Goal: Task Accomplishment & Management: Complete application form

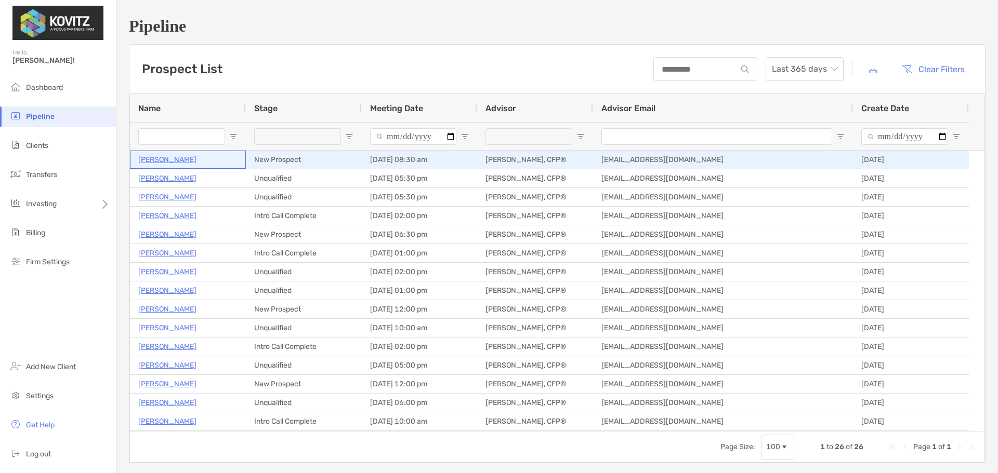
click at [171, 160] on p "[PERSON_NAME]" at bounding box center [167, 159] width 58 height 13
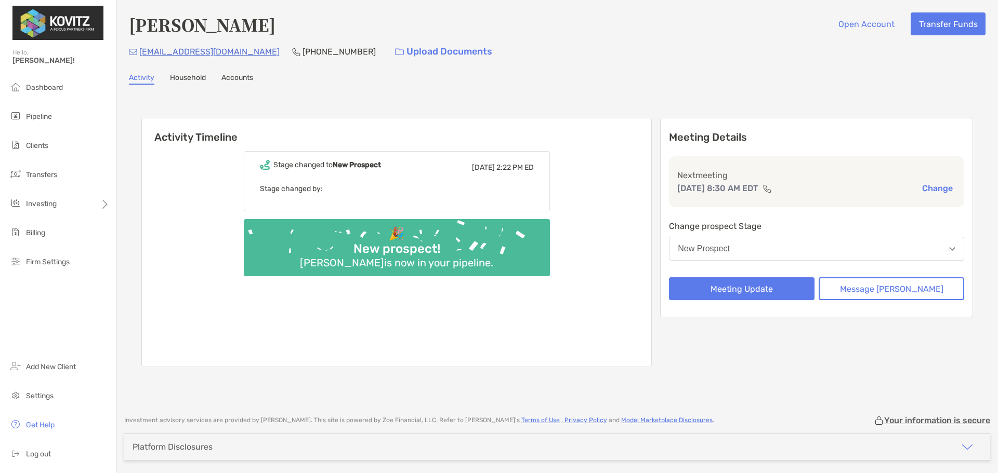
click at [813, 254] on button "New Prospect" at bounding box center [816, 249] width 295 height 24
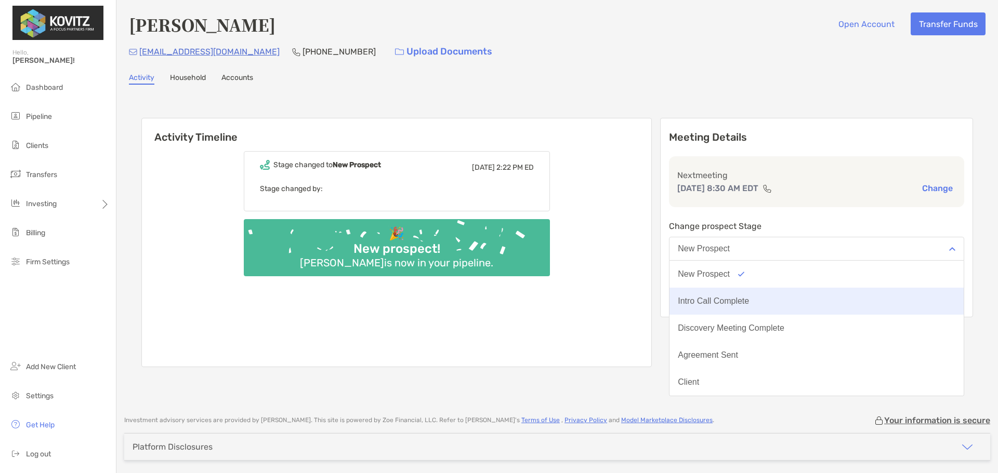
click at [749, 300] on div "Intro Call Complete" at bounding box center [713, 301] width 71 height 9
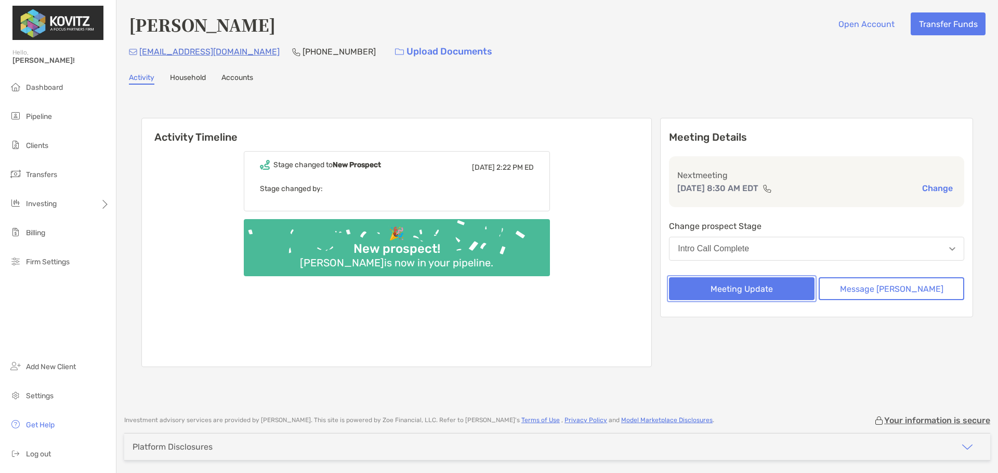
click at [775, 291] on button "Meeting Update" at bounding box center [742, 288] width 146 height 23
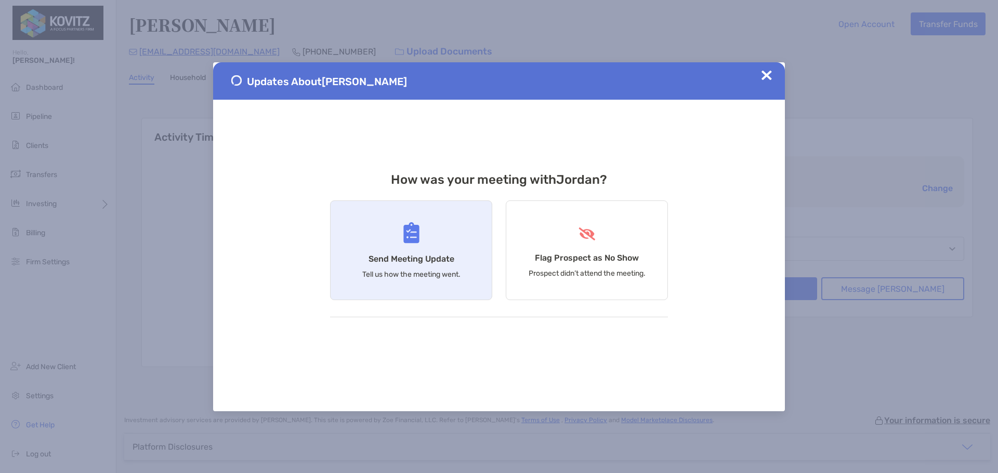
click at [422, 250] on div "Send Meeting Update Tell us how the meeting went." at bounding box center [411, 251] width 162 height 100
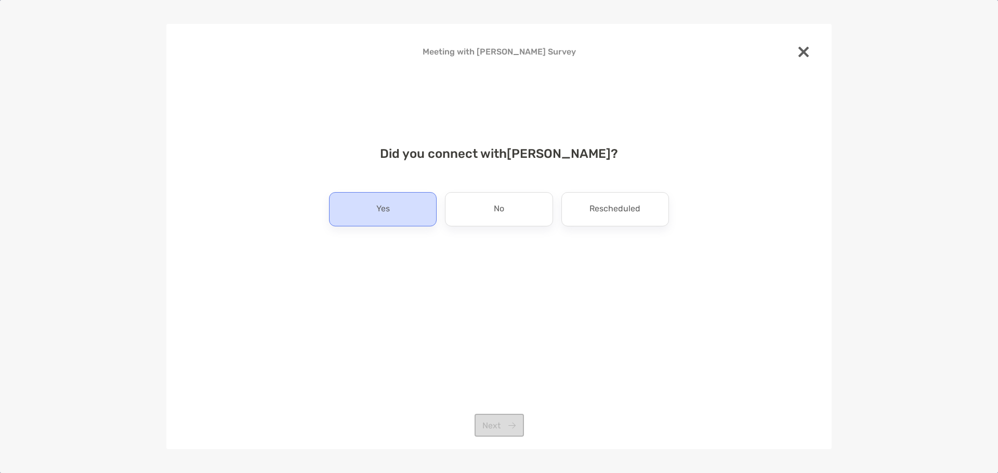
click at [396, 207] on div "Yes" at bounding box center [383, 209] width 108 height 34
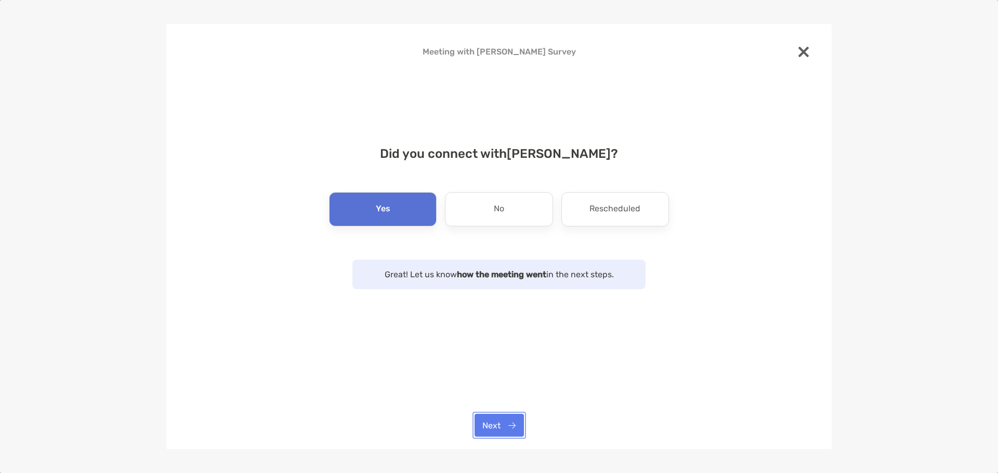
click at [507, 429] on button "Next" at bounding box center [498, 425] width 49 height 23
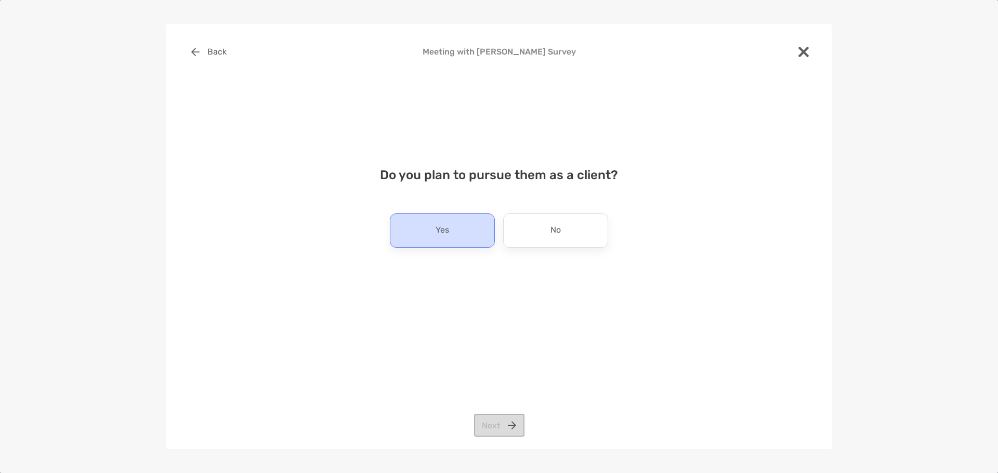
click at [469, 235] on div "Yes" at bounding box center [442, 231] width 105 height 34
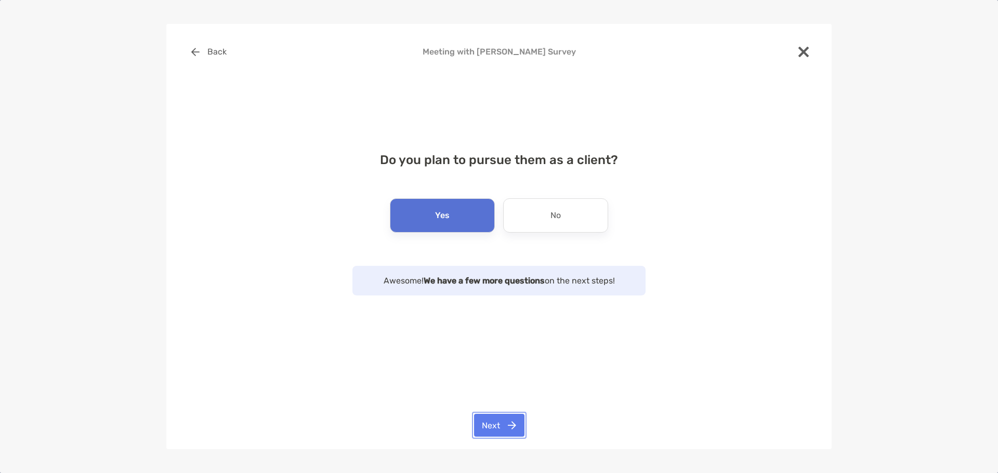
click at [494, 427] on button "Next" at bounding box center [499, 425] width 50 height 23
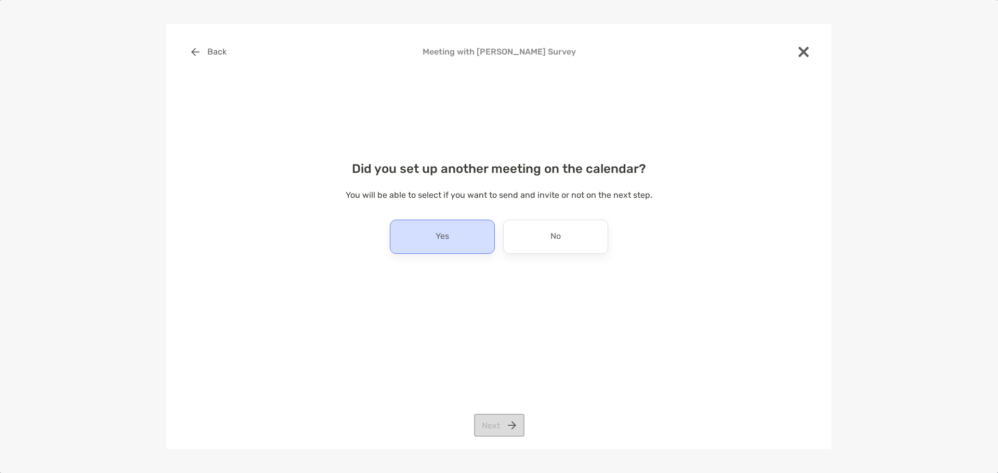
click at [444, 233] on p "Yes" at bounding box center [442, 237] width 14 height 17
click at [490, 431] on button "Next" at bounding box center [499, 425] width 50 height 23
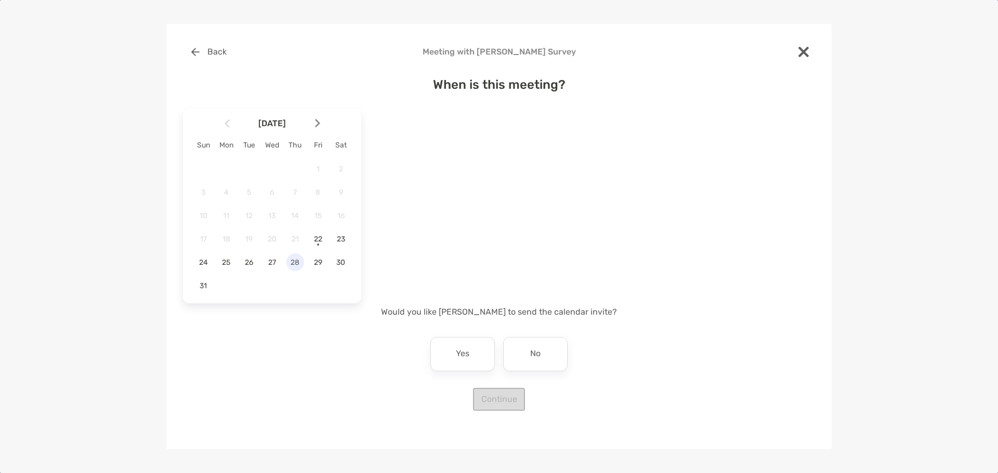
click at [298, 262] on span "28" at bounding box center [295, 262] width 18 height 9
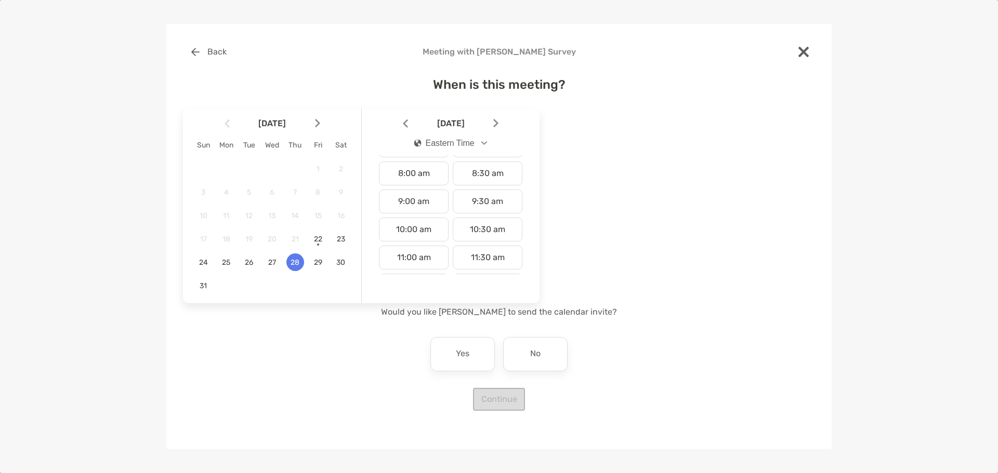
scroll to position [208, 0]
click at [476, 188] on div "8:30 am" at bounding box center [488, 183] width 70 height 24
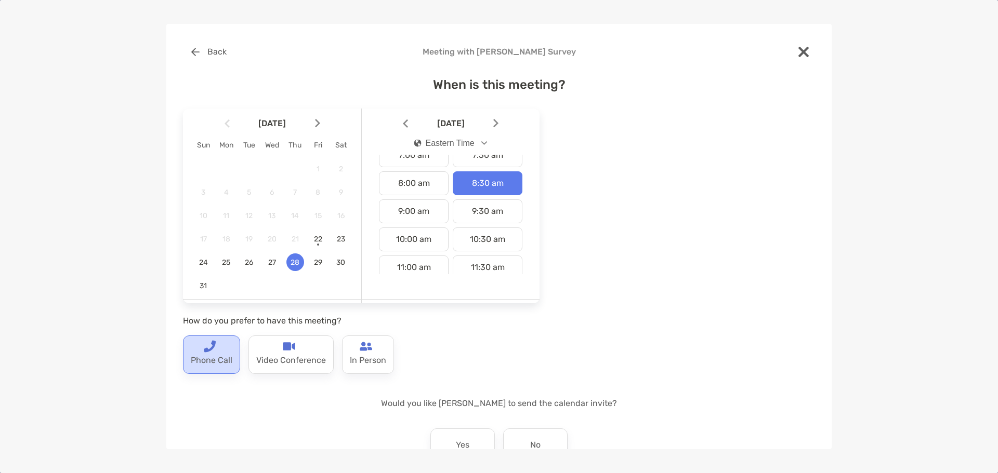
click at [206, 355] on p "Phone Call" at bounding box center [212, 361] width 42 height 17
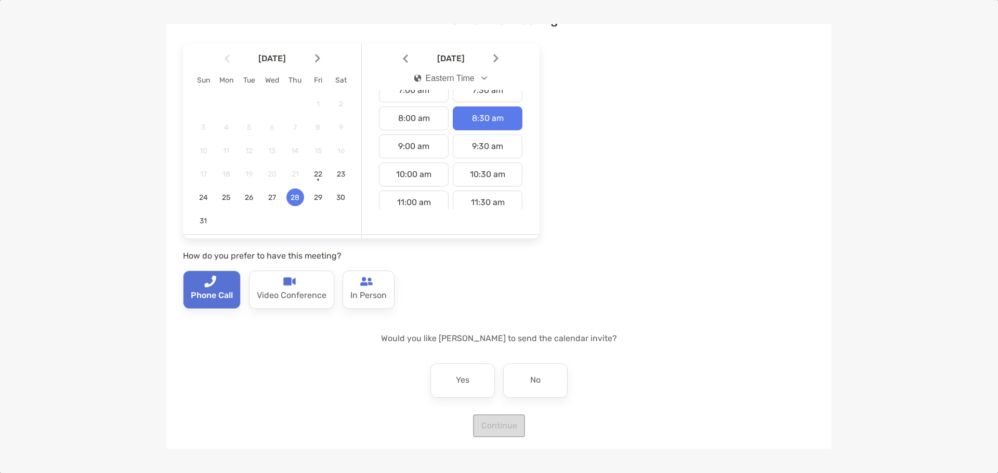
scroll to position [69, 0]
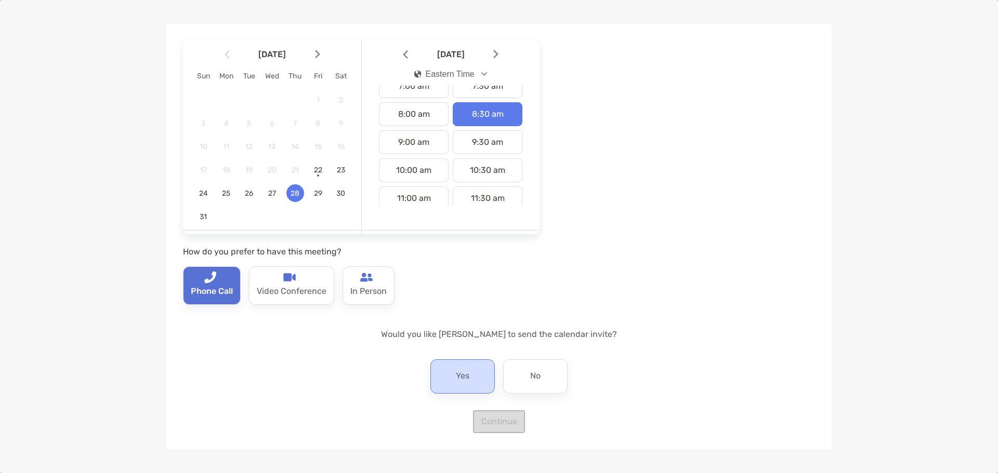
click at [470, 367] on div "Yes" at bounding box center [462, 377] width 64 height 34
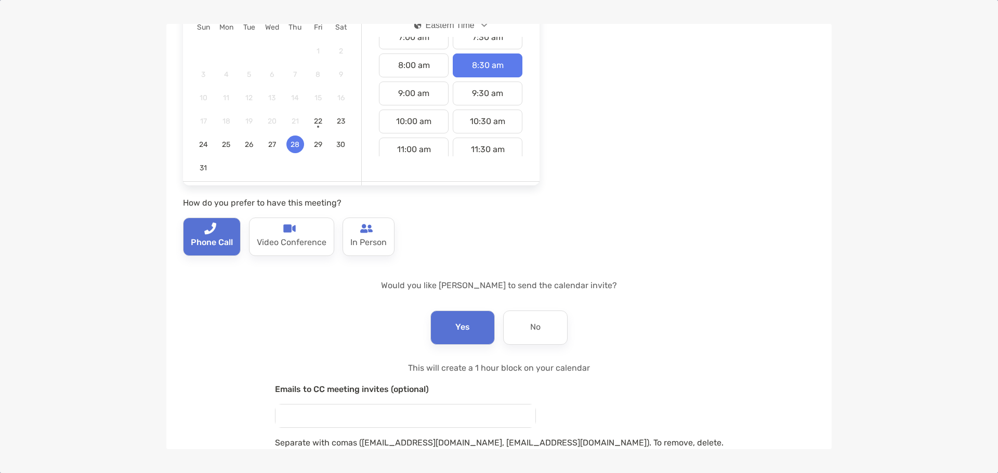
scroll to position [182, 0]
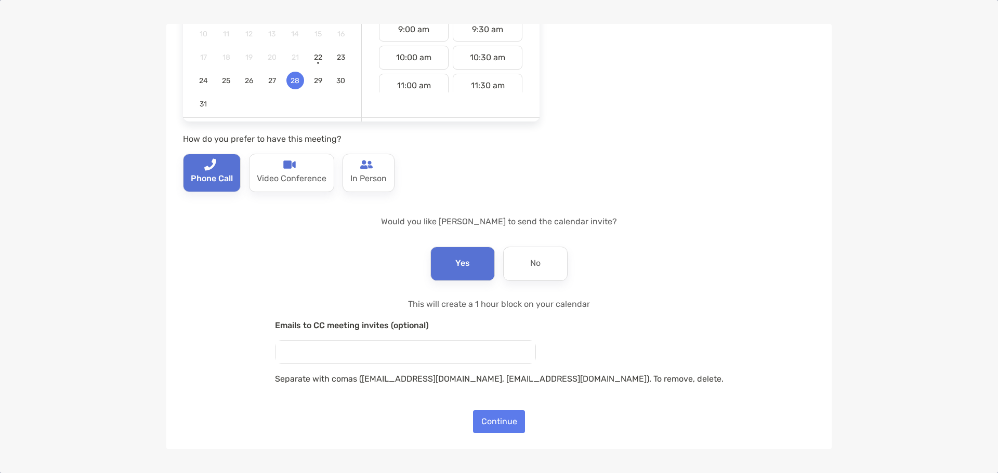
click at [482, 408] on div "This will create a 1 hour block on your calendar Emails to CC meeting invites (…" at bounding box center [499, 354] width 448 height 113
click at [487, 423] on button "Continue" at bounding box center [499, 422] width 52 height 23
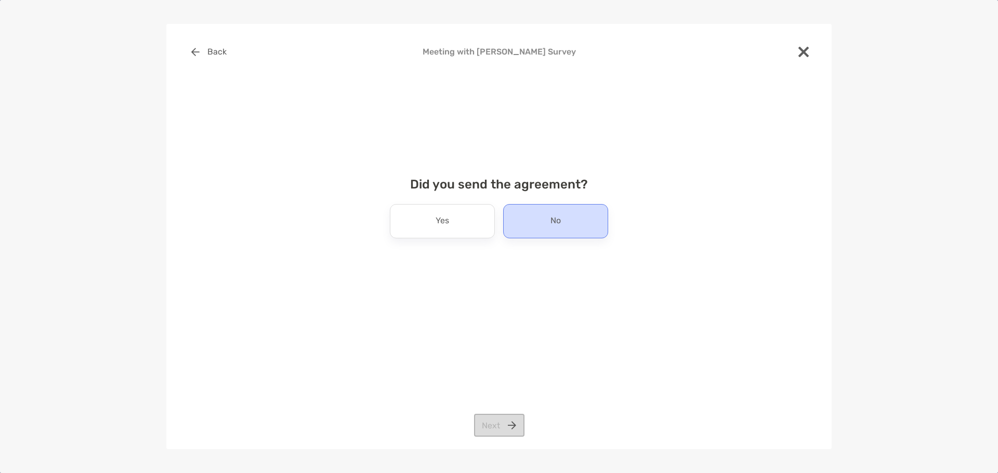
click at [528, 236] on div "No" at bounding box center [555, 221] width 105 height 34
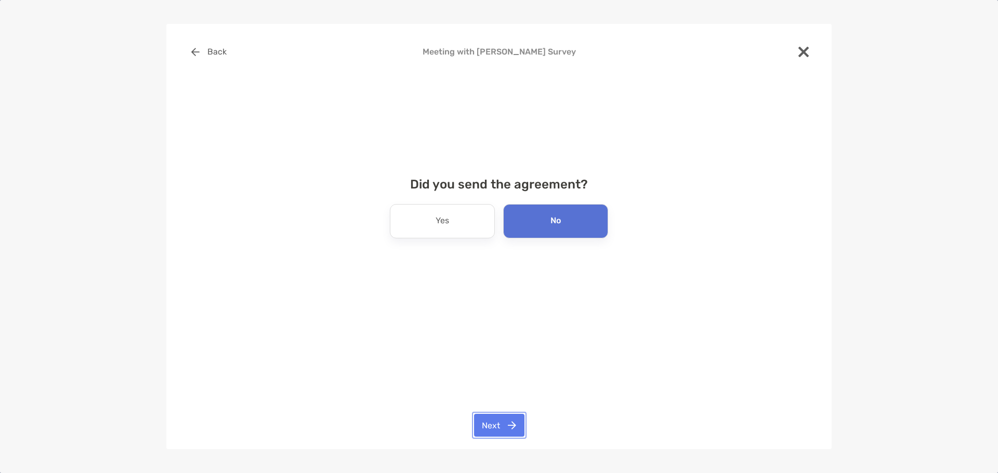
click at [488, 434] on button "Next" at bounding box center [499, 425] width 50 height 23
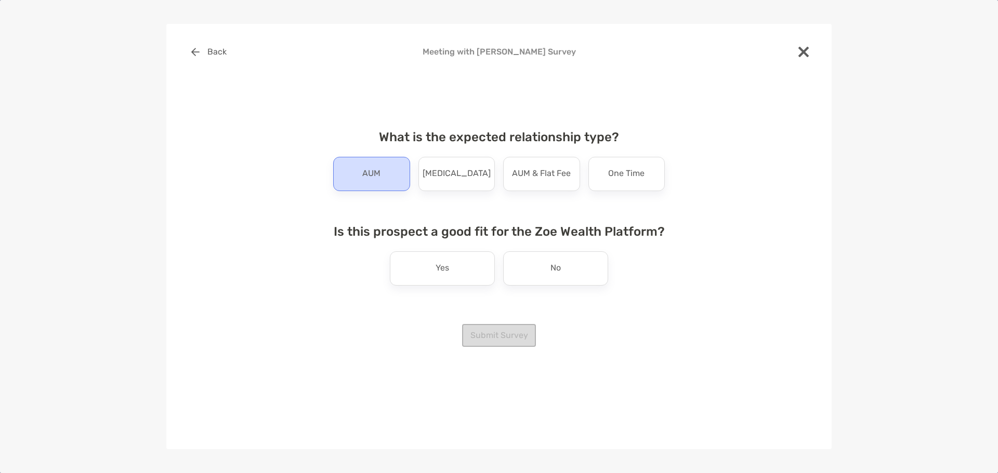
click at [390, 171] on div "AUM" at bounding box center [371, 174] width 77 height 34
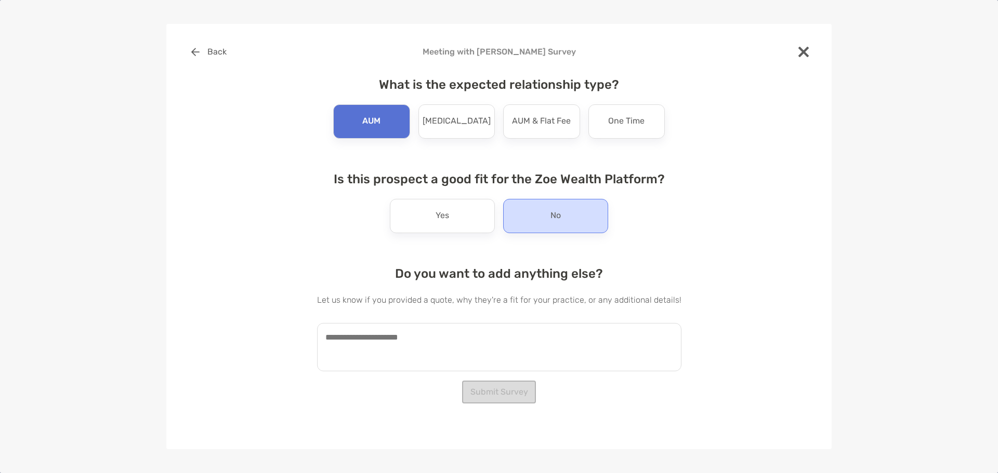
click at [579, 202] on div "No" at bounding box center [555, 216] width 105 height 34
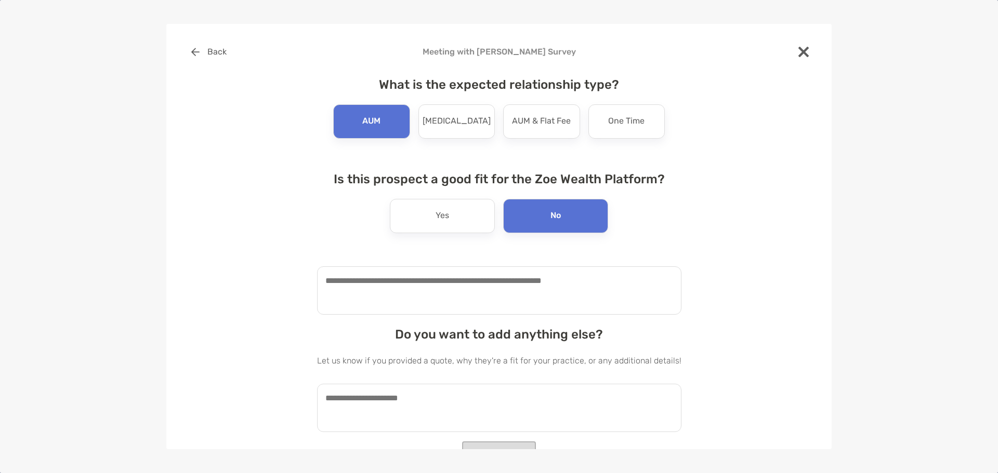
scroll to position [15, 0]
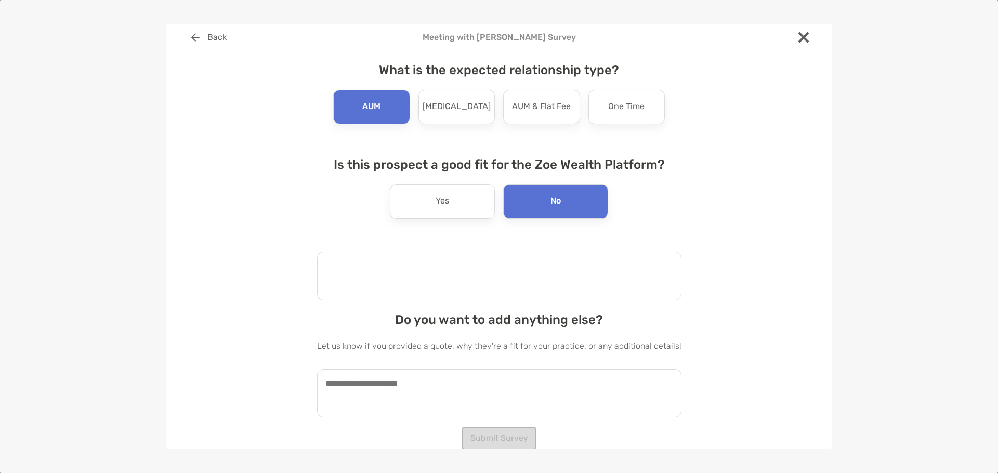
click at [486, 278] on textarea at bounding box center [499, 276] width 364 height 48
click at [466, 202] on div "Yes" at bounding box center [442, 201] width 105 height 34
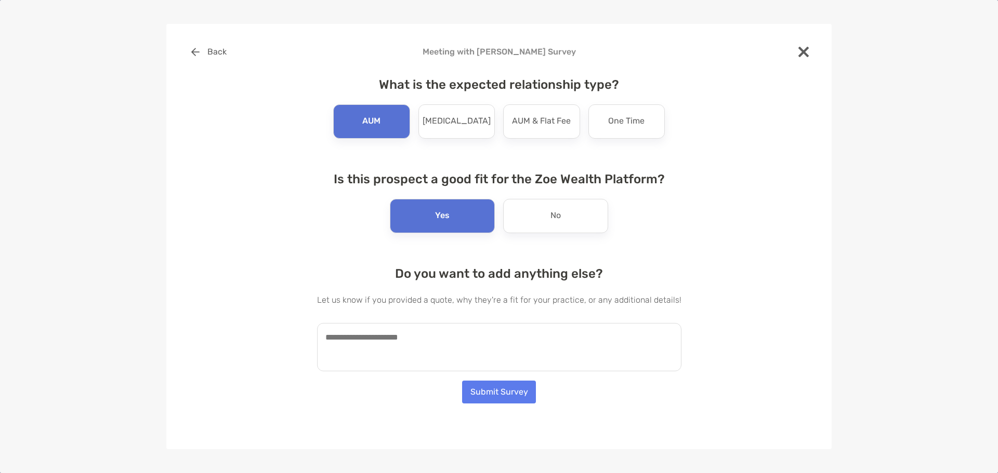
scroll to position [0, 0]
click at [487, 400] on button "Submit Survey" at bounding box center [499, 392] width 74 height 23
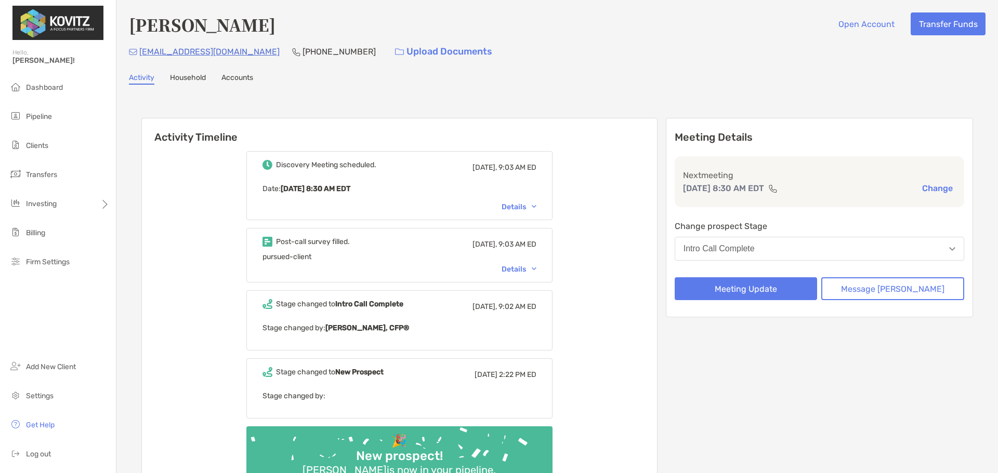
click at [162, 406] on div "Discovery Meeting scheduled. Today, 9:03 AM ED Date : Thu, Aug 28 8:30 AM EDT D…" at bounding box center [399, 321] width 515 height 356
click at [866, 293] on button "Message Zoe" at bounding box center [892, 288] width 143 height 23
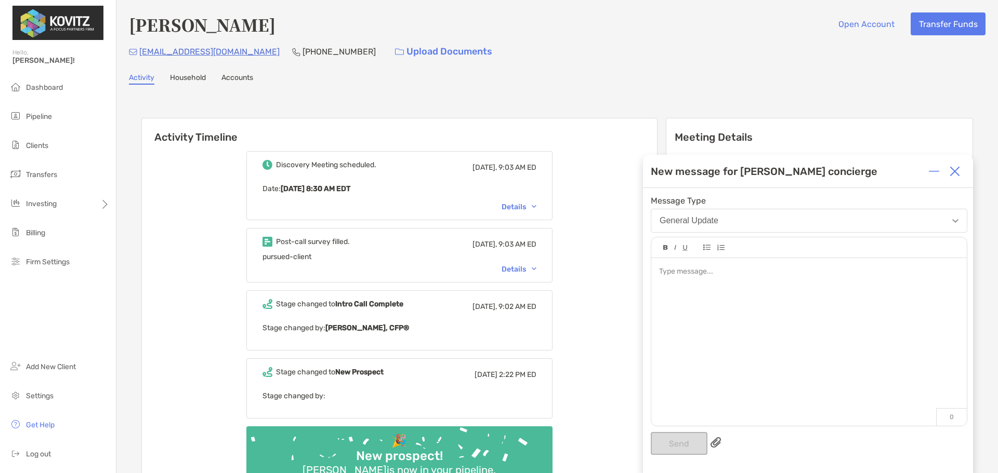
click at [778, 286] on div at bounding box center [808, 336] width 315 height 157
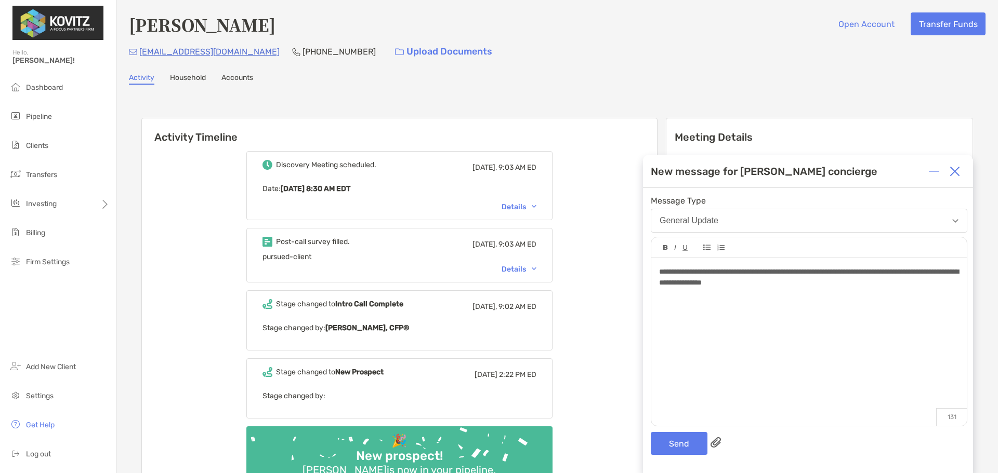
click at [706, 285] on span "**********" at bounding box center [808, 277] width 299 height 18
drag, startPoint x: 884, startPoint y: 290, endPoint x: 626, endPoint y: 278, distance: 258.5
click at [626, 278] on div "**********" at bounding box center [557, 310] width 856 height 430
click at [936, 292] on div "**********" at bounding box center [808, 336] width 315 height 157
drag, startPoint x: 864, startPoint y: 287, endPoint x: 594, endPoint y: 263, distance: 270.8
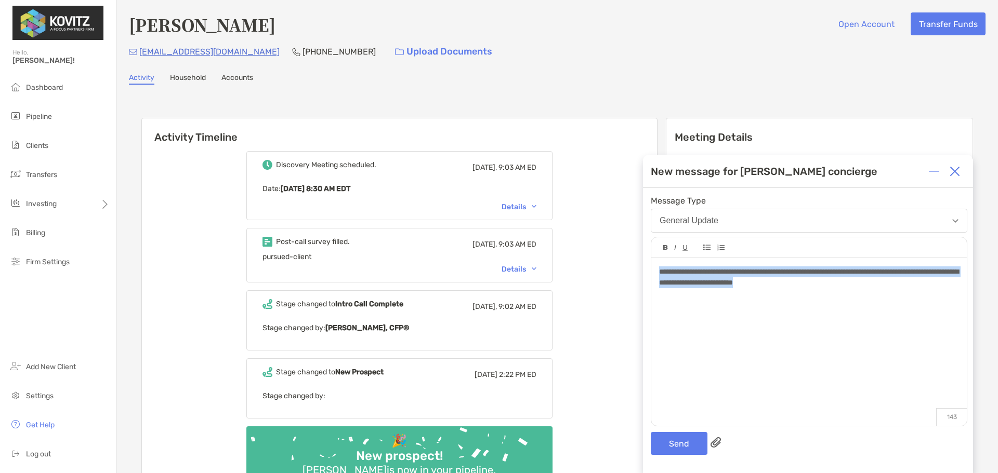
click at [594, 263] on div "**********" at bounding box center [557, 310] width 856 height 430
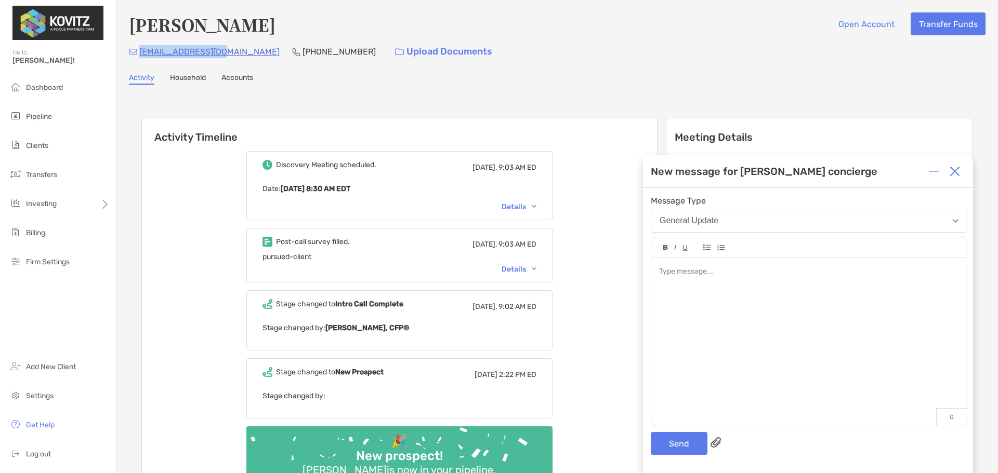
drag, startPoint x: 218, startPoint y: 49, endPoint x: 138, endPoint y: 56, distance: 80.8
click at [138, 56] on div "jmsposit@gmail.com" at bounding box center [204, 52] width 151 height 22
copy p "jmsposit@gmail.com"
